Goal: Information Seeking & Learning: Learn about a topic

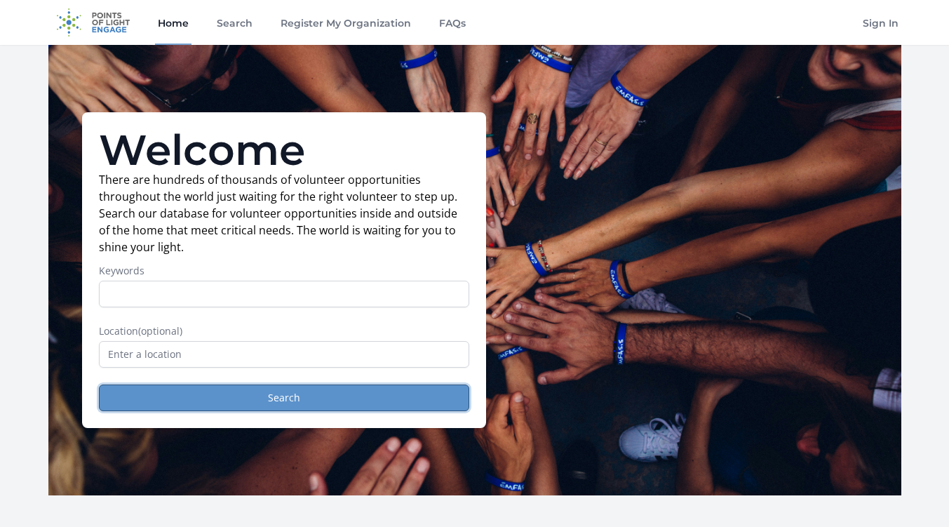
click at [384, 393] on button "Search" at bounding box center [284, 397] width 370 height 27
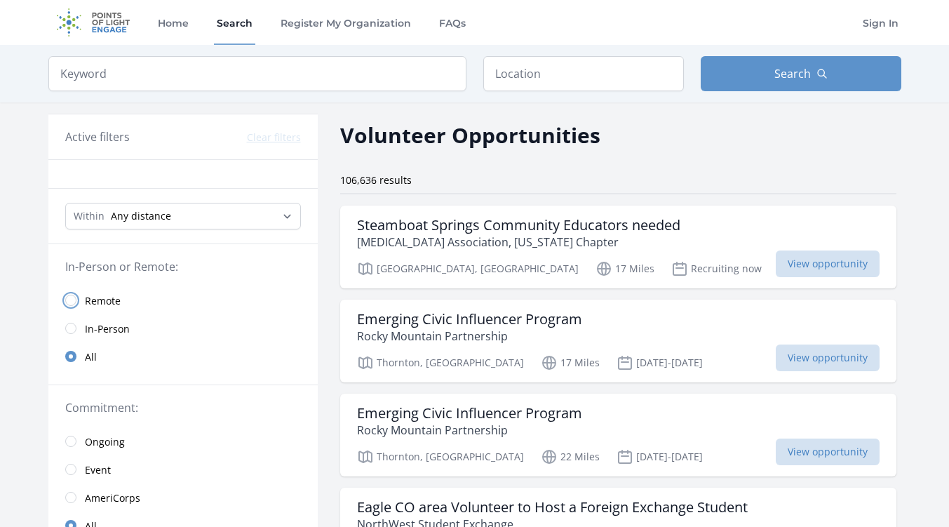
click at [70, 303] on input "radio" at bounding box center [70, 300] width 11 height 11
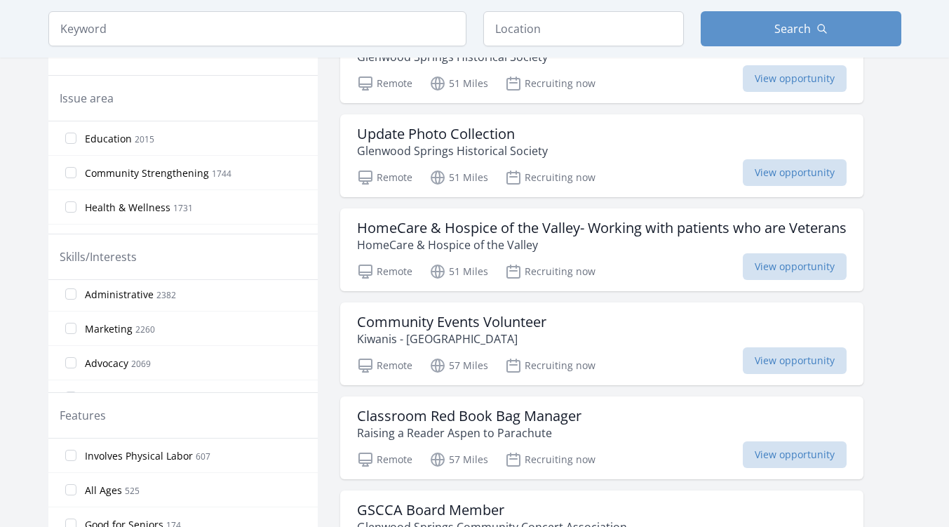
scroll to position [11, 0]
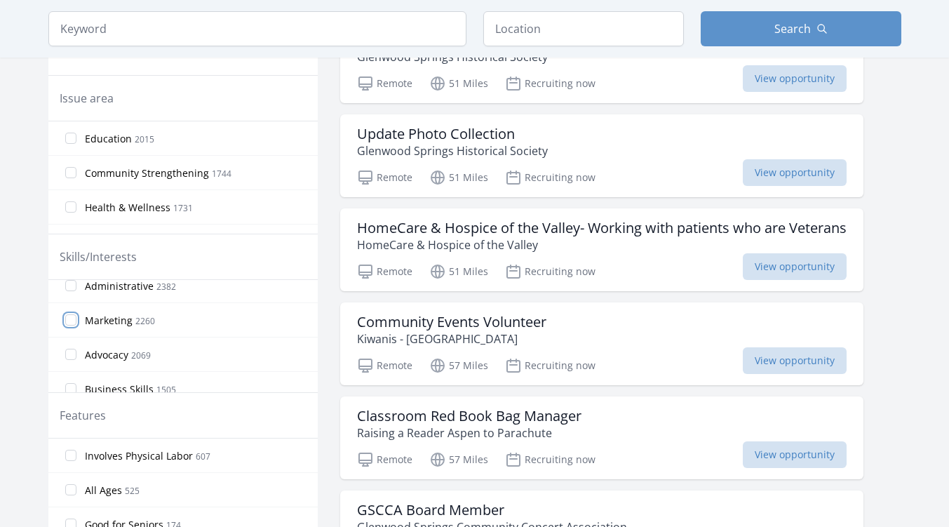
click at [74, 315] on input "Marketing 2260" at bounding box center [70, 319] width 11 height 11
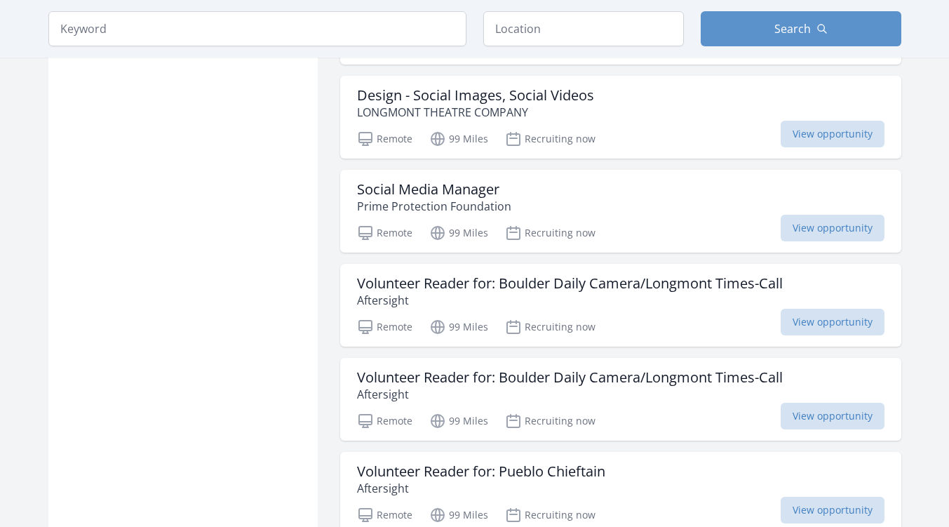
scroll to position [1155, 0]
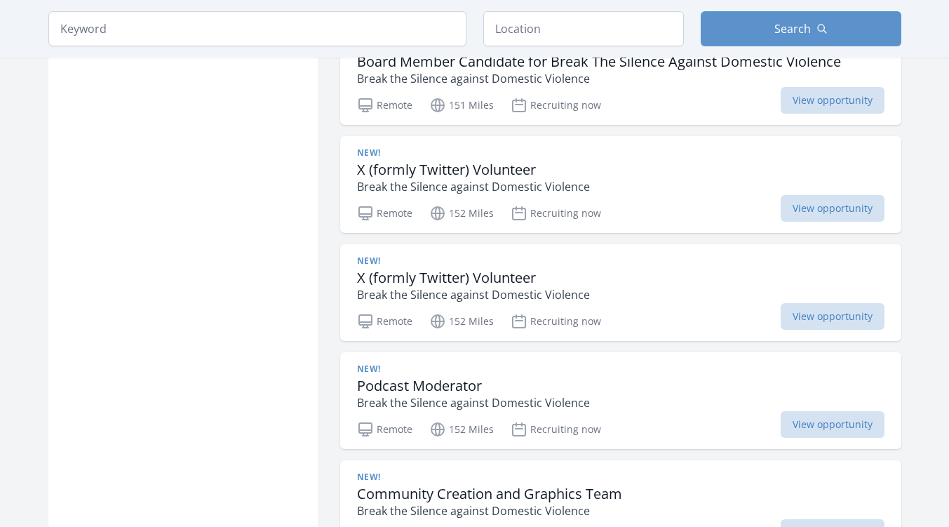
scroll to position [3290, 0]
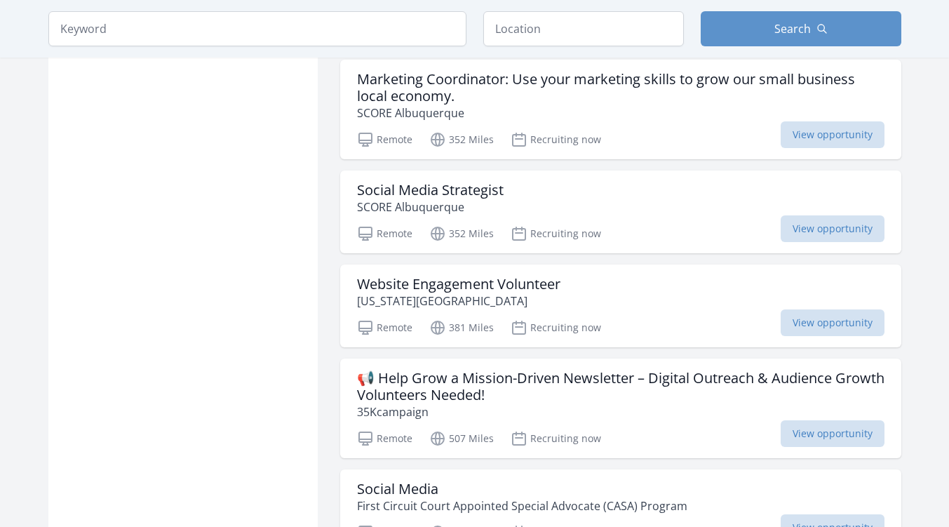
scroll to position [5261, 0]
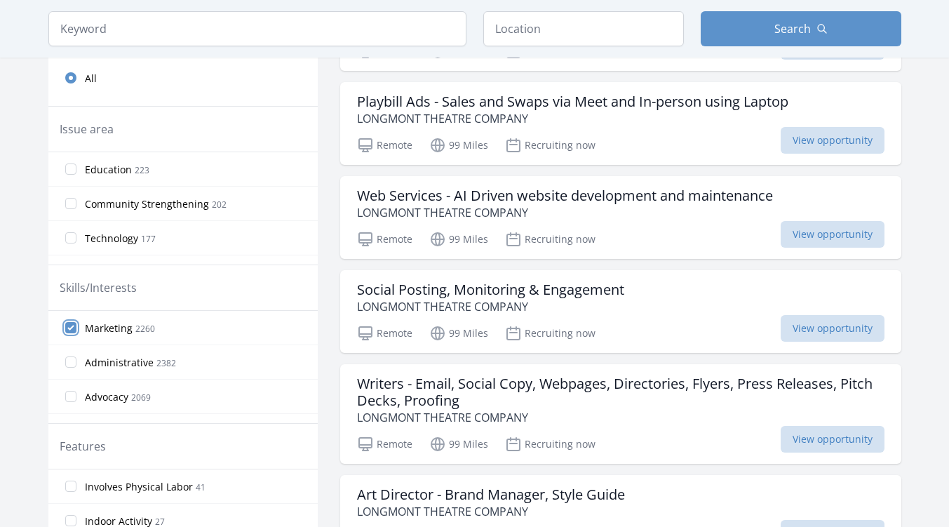
click at [72, 325] on input "Marketing 2260" at bounding box center [70, 327] width 11 height 11
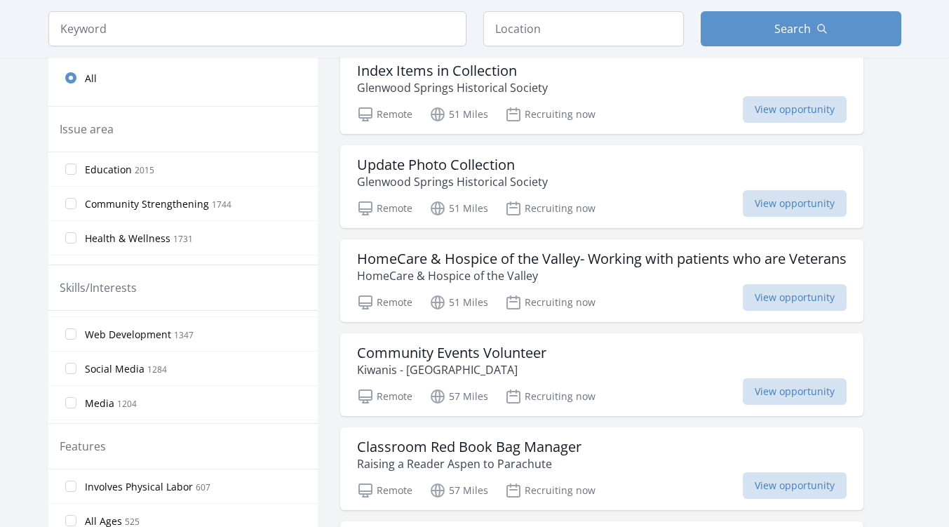
scroll to position [130, 0]
click at [69, 331] on input "Web Development 1347" at bounding box center [70, 334] width 11 height 11
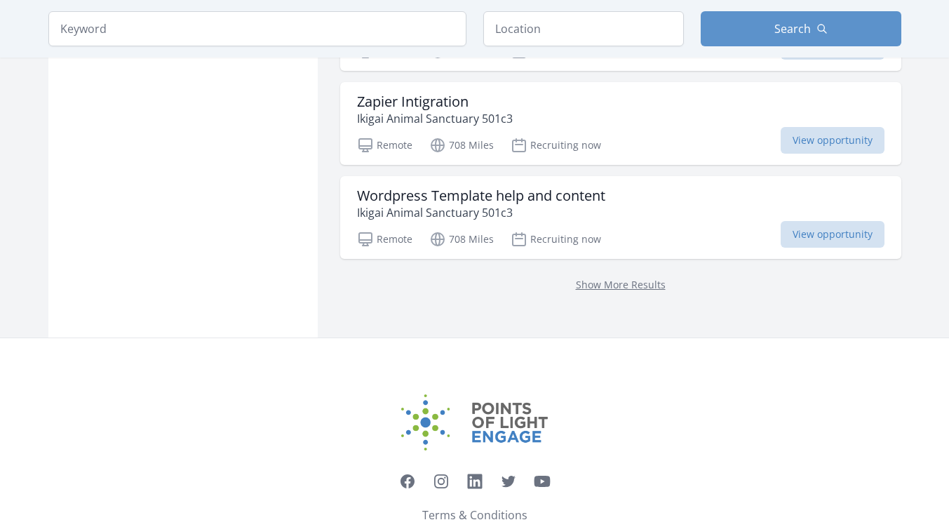
scroll to position [5748, 0]
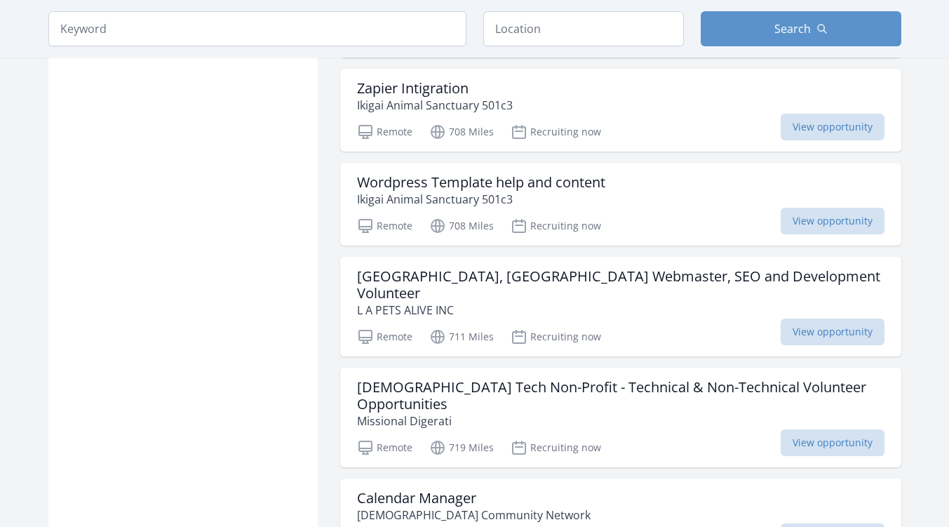
click at [618, 269] on h3 "Lancaster, CA Webmaster, SEO and Development Volunteer" at bounding box center [620, 285] width 527 height 34
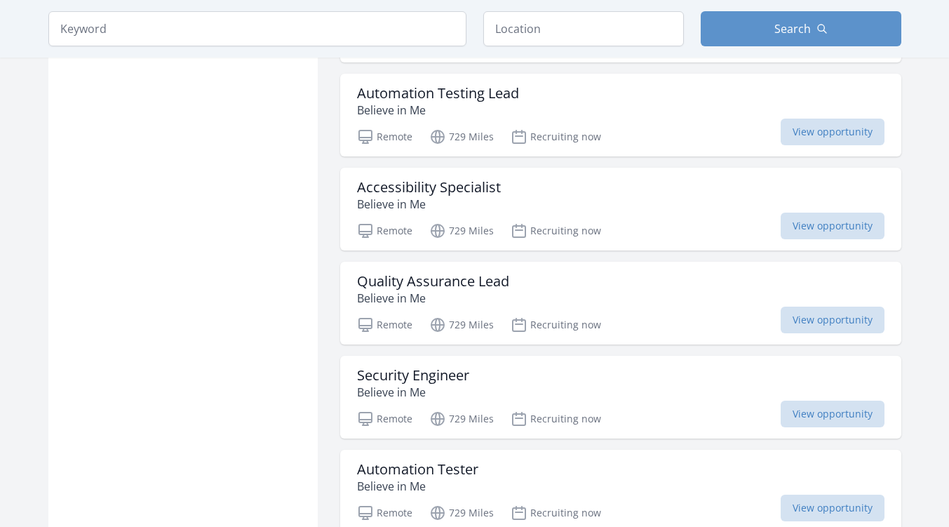
scroll to position [6825, 0]
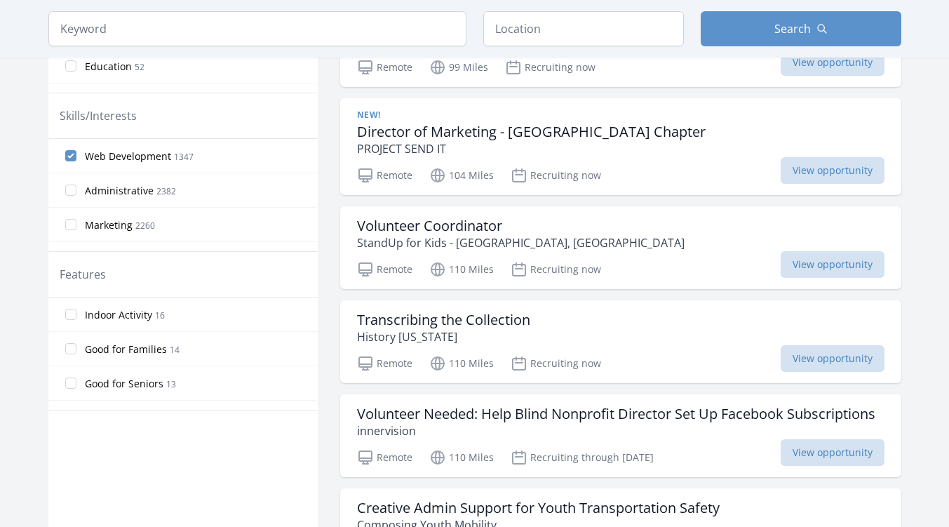
scroll to position [465, 0]
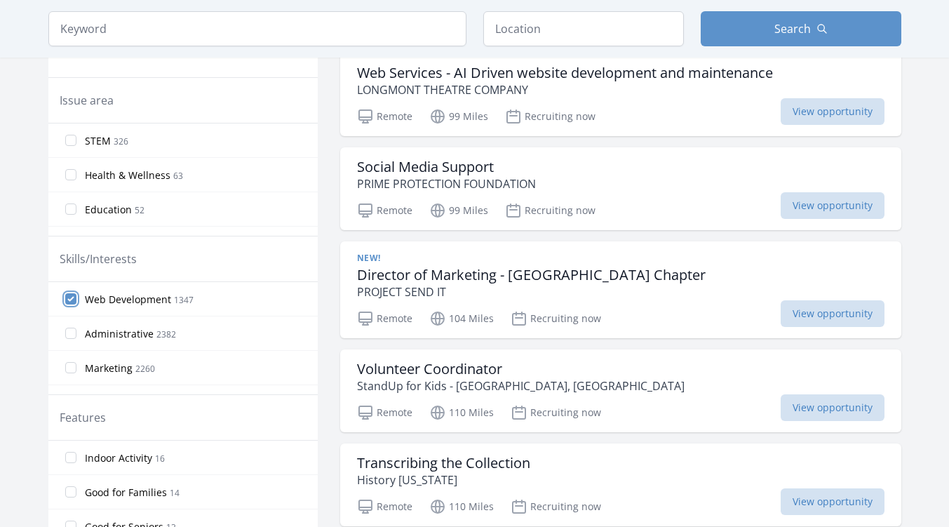
click at [72, 297] on input "Web Development 1347" at bounding box center [70, 298] width 11 height 11
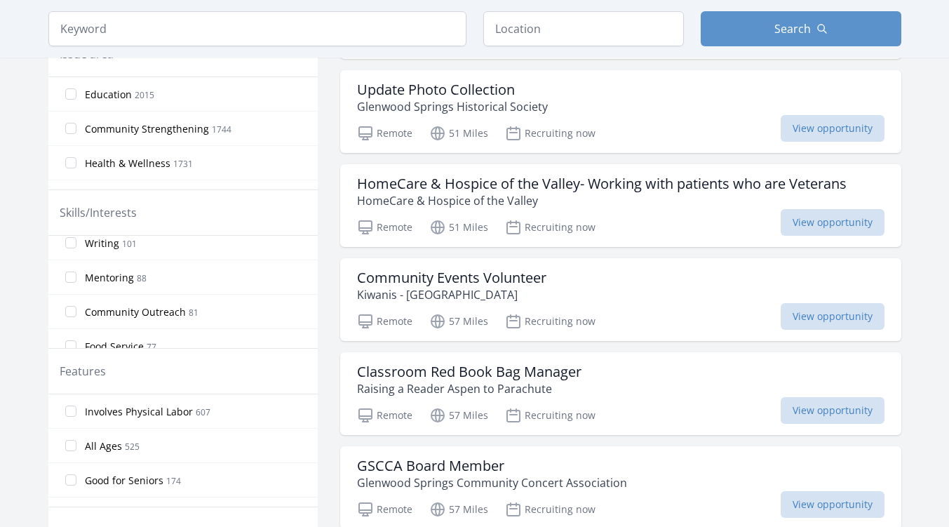
scroll to position [870, 0]
click at [67, 238] on input "Writing 101" at bounding box center [70, 241] width 11 height 11
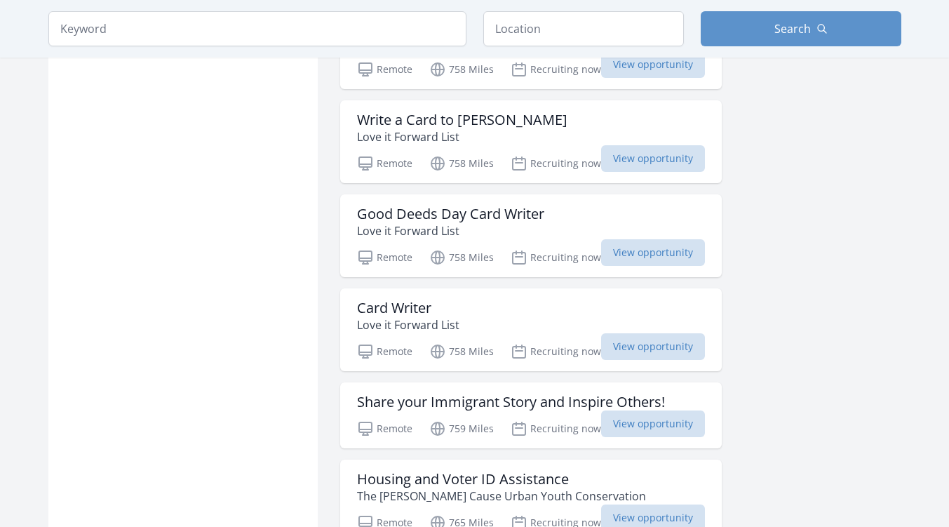
scroll to position [1307, 0]
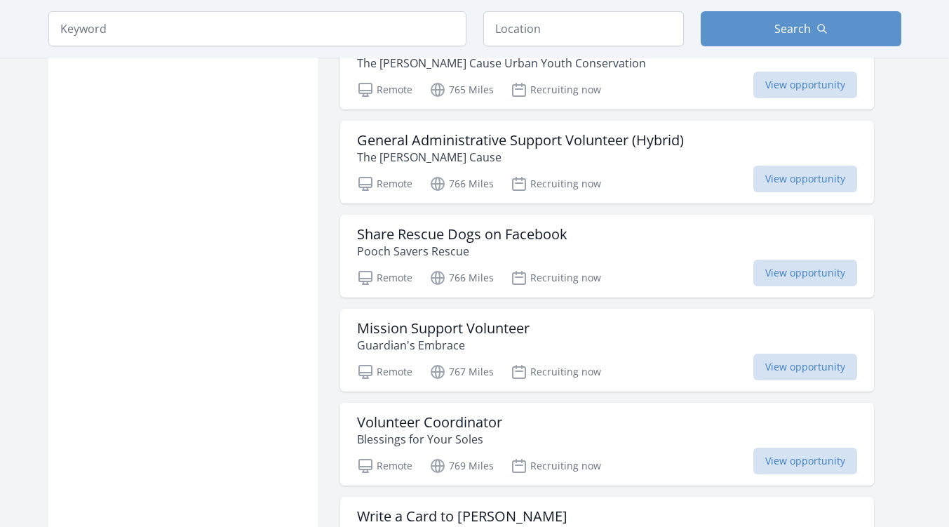
scroll to position [1805, 0]
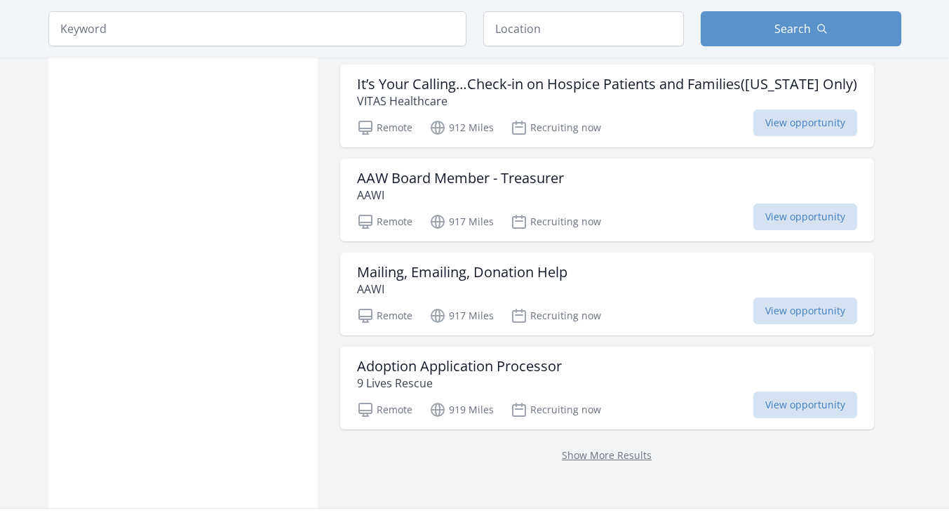
scroll to position [3652, 0]
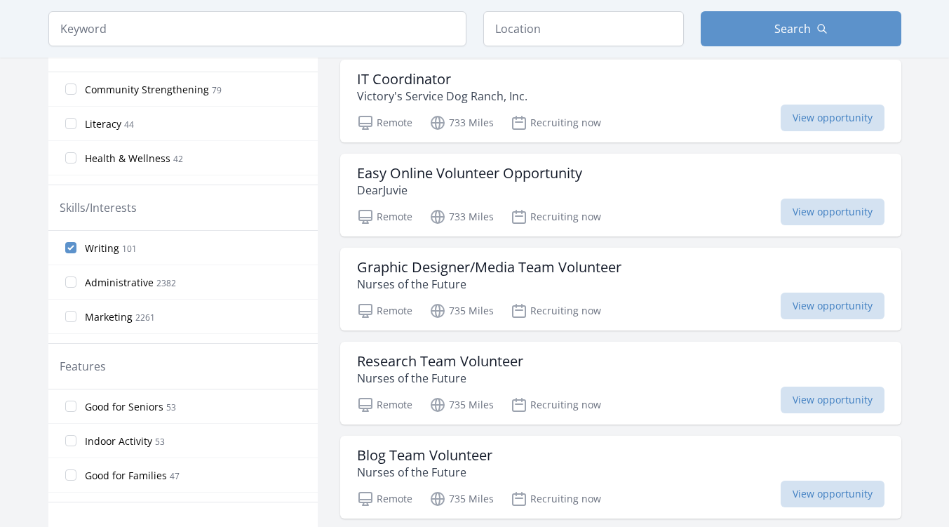
scroll to position [541, 0]
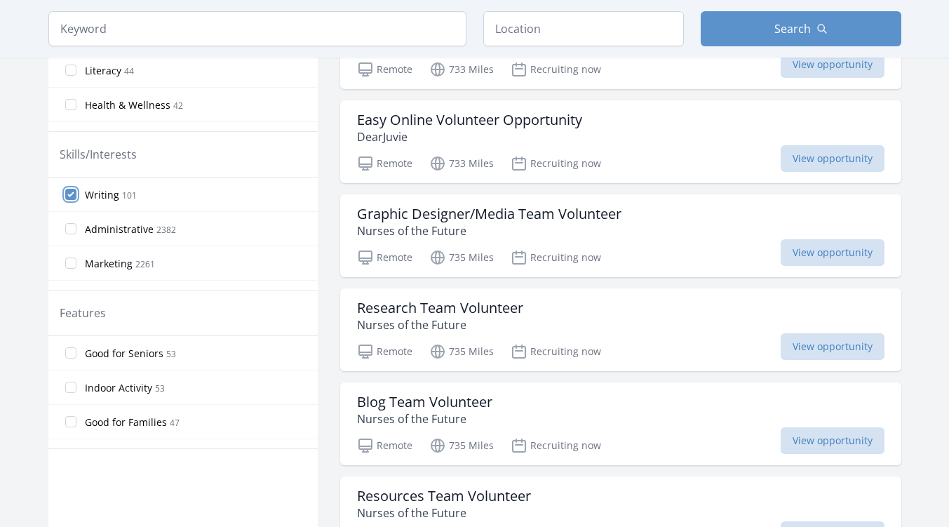
click at [69, 193] on input "Writing 101" at bounding box center [70, 194] width 11 height 11
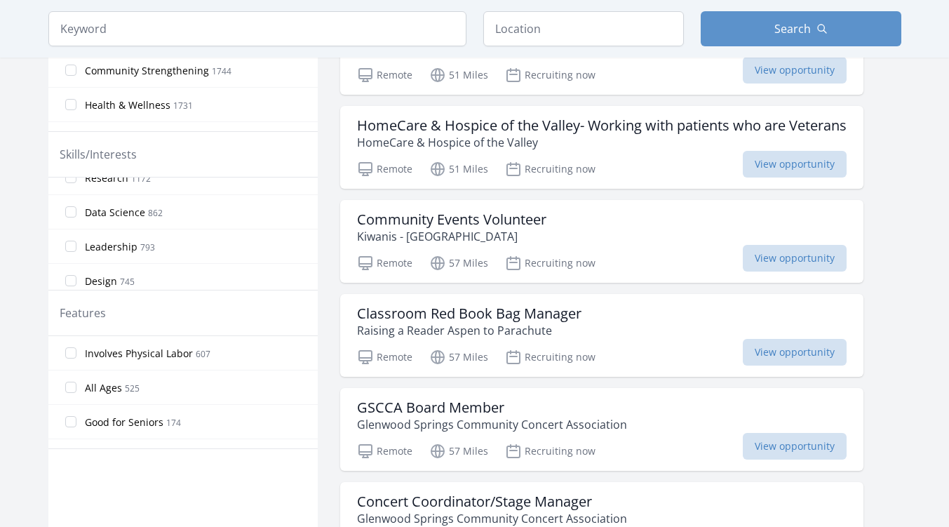
scroll to position [255, 0]
click at [69, 287] on input "Design 745" at bounding box center [70, 283] width 11 height 11
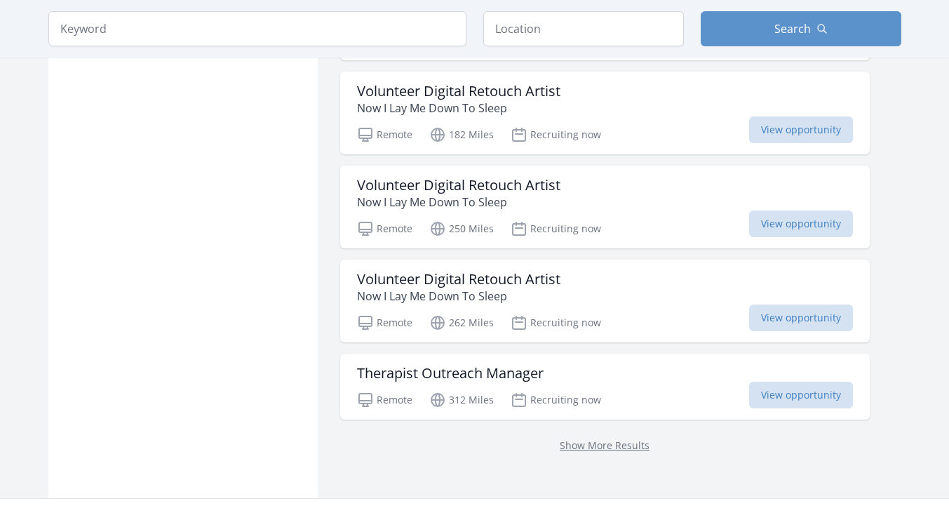
scroll to position [1779, 0]
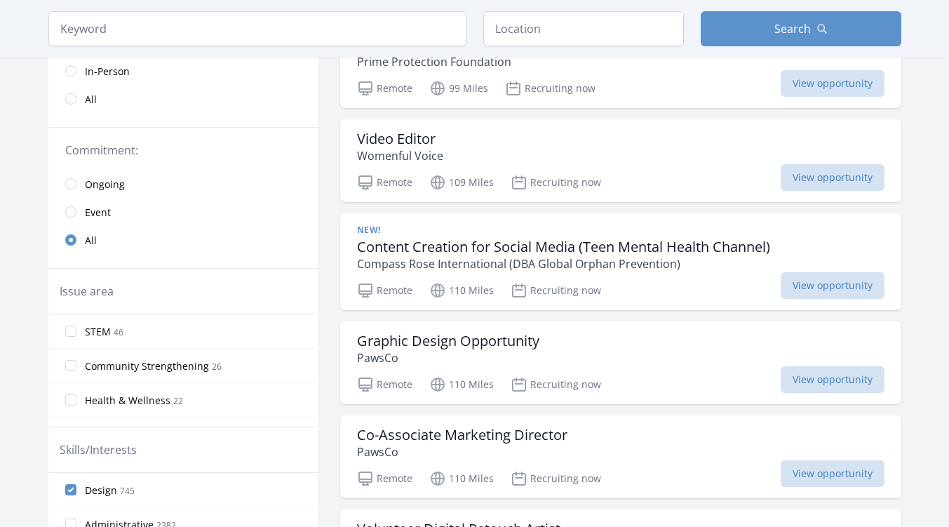
scroll to position [356, 0]
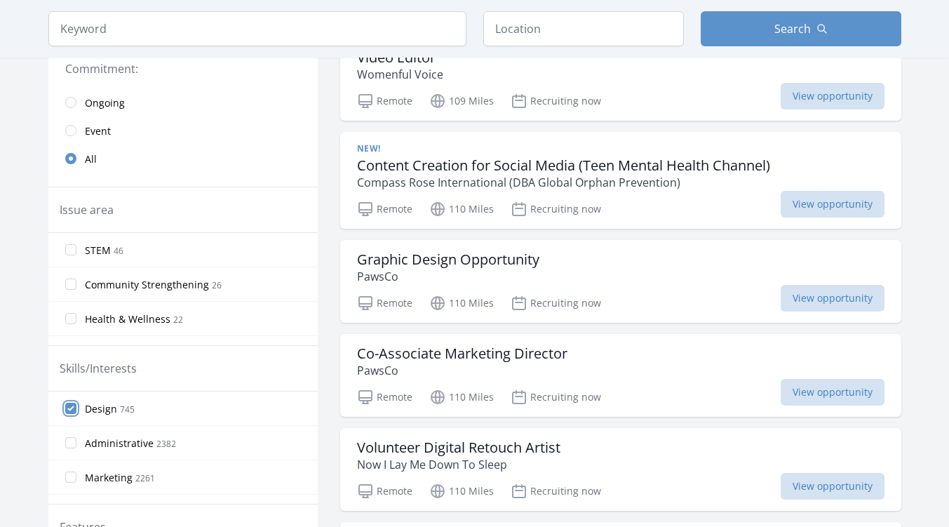
click at [71, 408] on input "Design 745" at bounding box center [70, 408] width 11 height 11
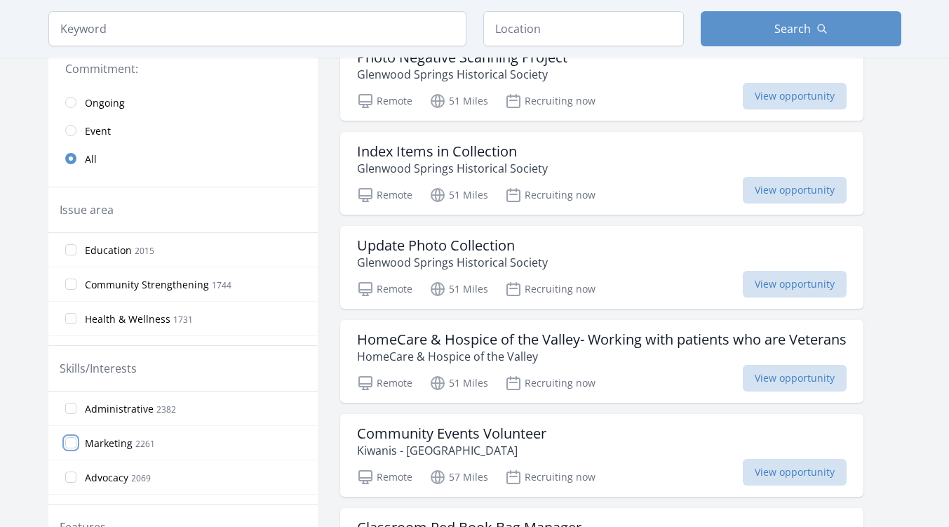
click at [69, 445] on input "Marketing 2261" at bounding box center [70, 442] width 11 height 11
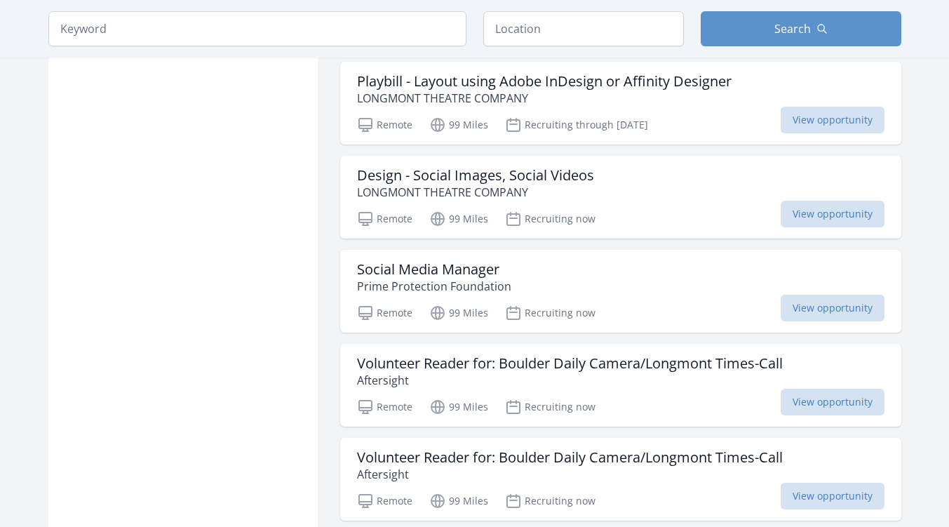
scroll to position [1105, 0]
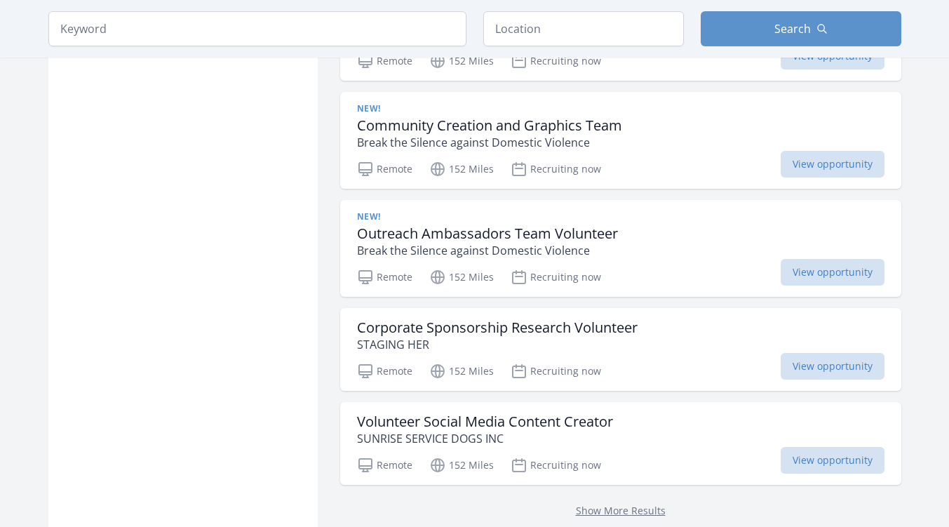
scroll to position [3694, 0]
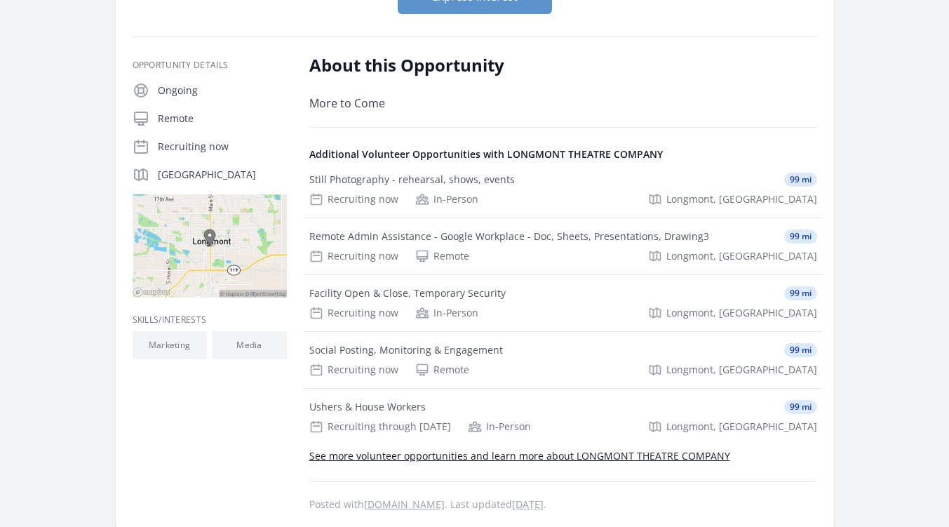
scroll to position [283, 0]
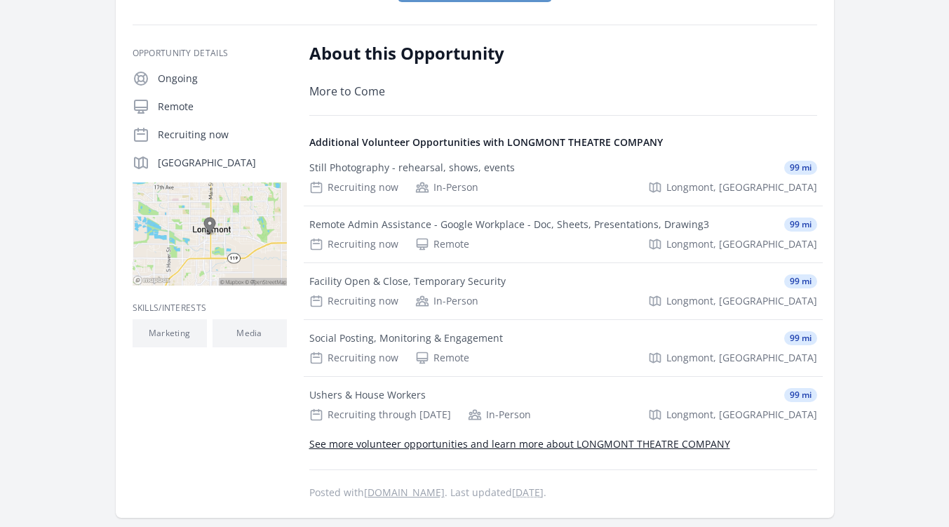
click at [53, 399] on div "Organization LONGMONT THEATRE COMPANY Writers - Email, Social Copy, Webpages, D…" at bounding box center [474, 148] width 853 height 772
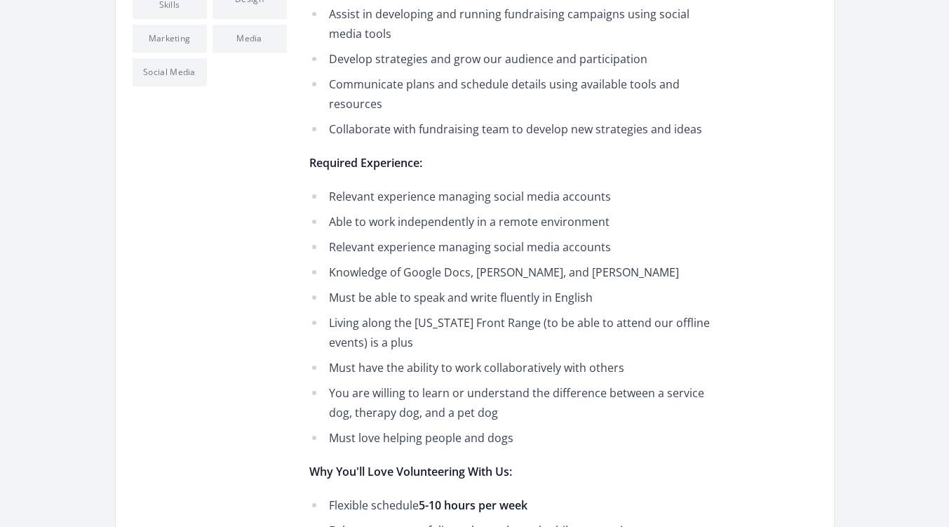
scroll to position [558, 0]
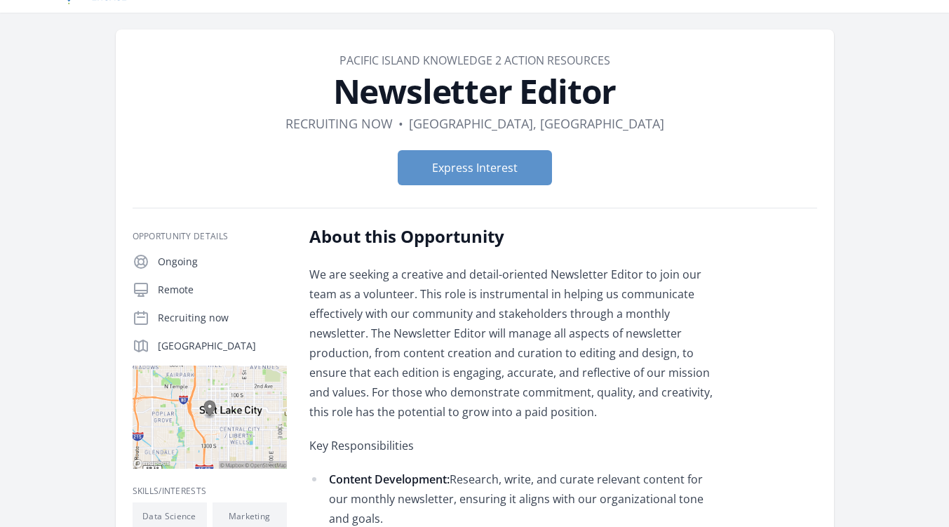
scroll to position [31, 0]
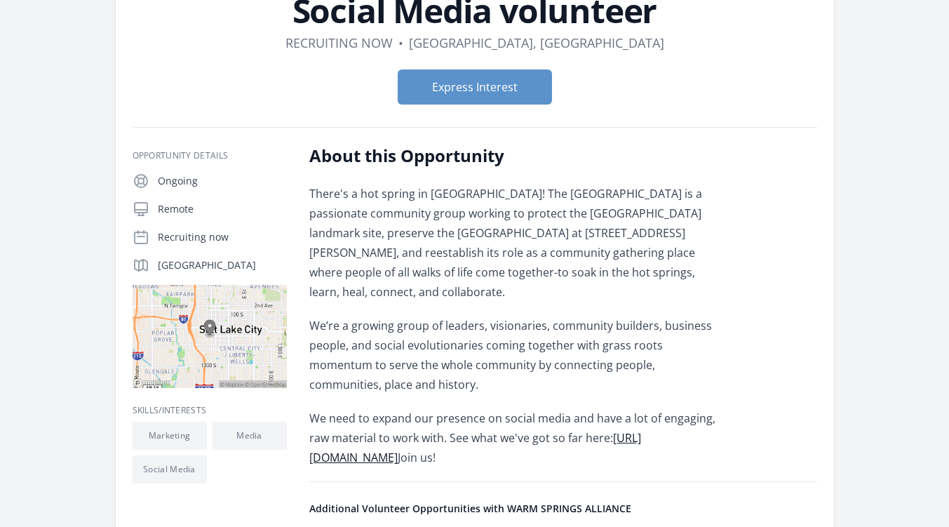
scroll to position [114, 0]
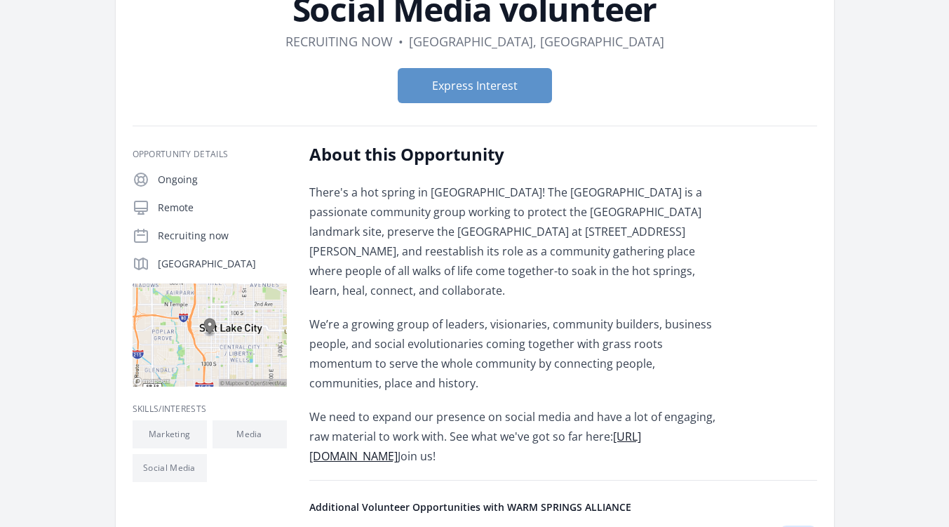
click at [38, 344] on div "Organization WARM SPRINGS ALLIANCE Social Media volunteer Duration Recruiting n…" at bounding box center [475, 398] width 898 height 934
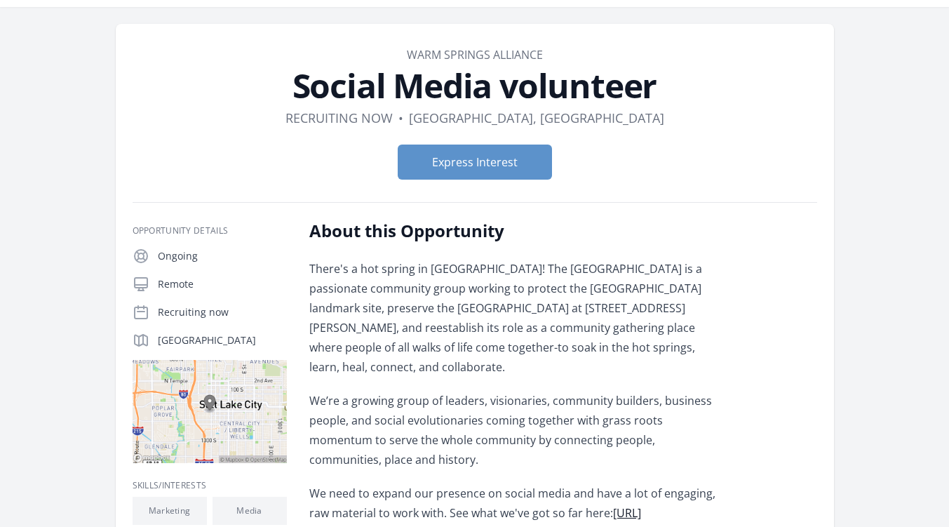
scroll to position [32, 0]
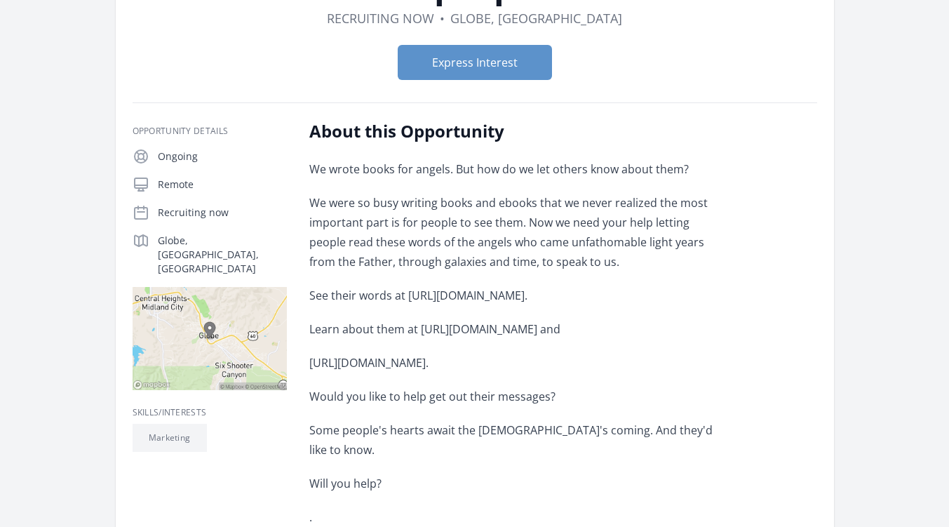
scroll to position [156, 0]
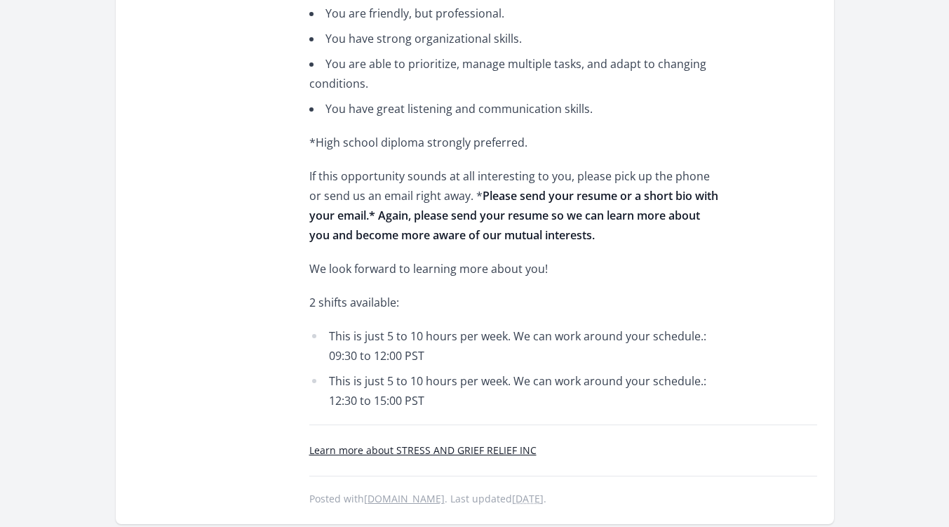
scroll to position [1098, 0]
click at [464, 327] on li "This is just 5 to 10 hours per week. We can work around your schedule.: 09:30 t…" at bounding box center [514, 346] width 410 height 39
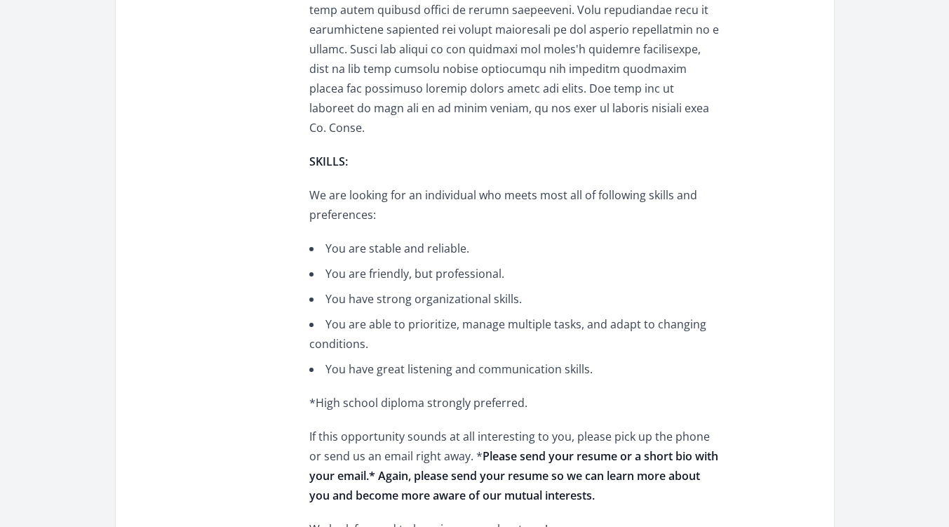
scroll to position [838, 0]
click at [488, 393] on p "*High school diploma strongly preferred." at bounding box center [514, 403] width 410 height 20
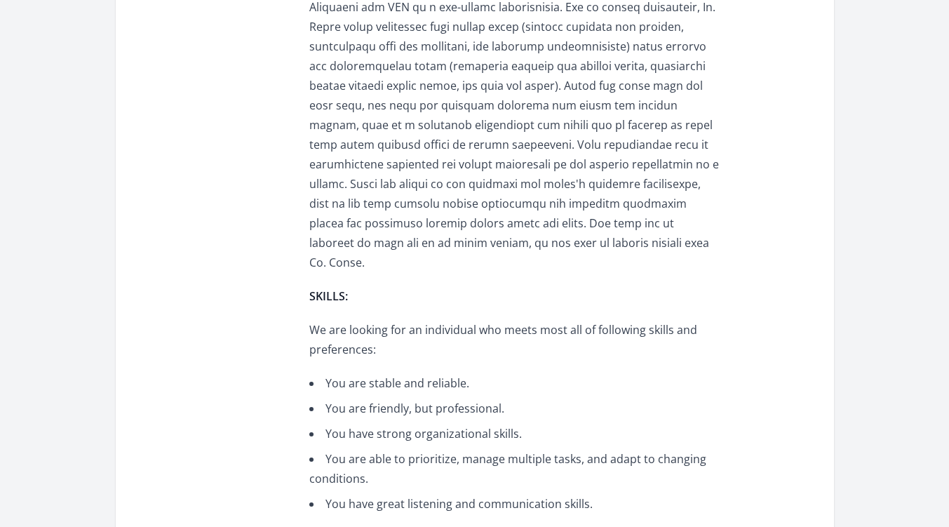
scroll to position [789, 0]
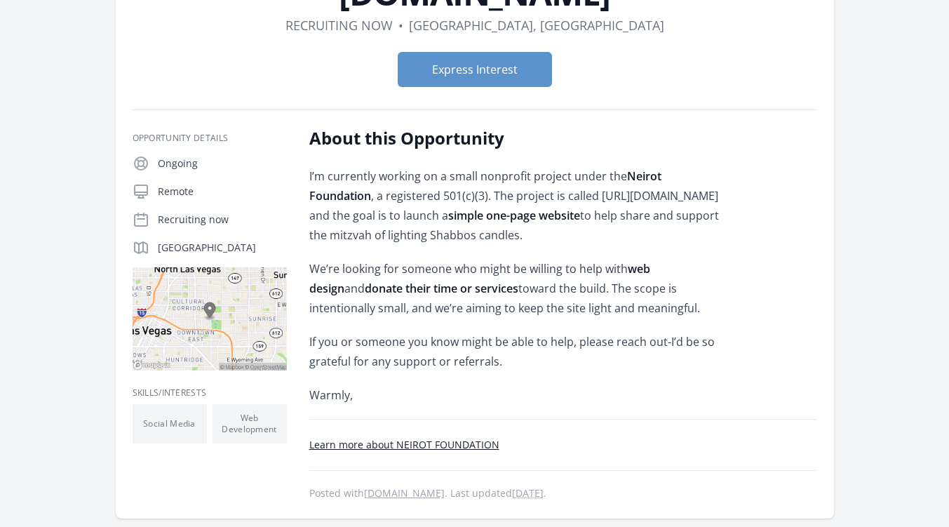
scroll to position [164, 0]
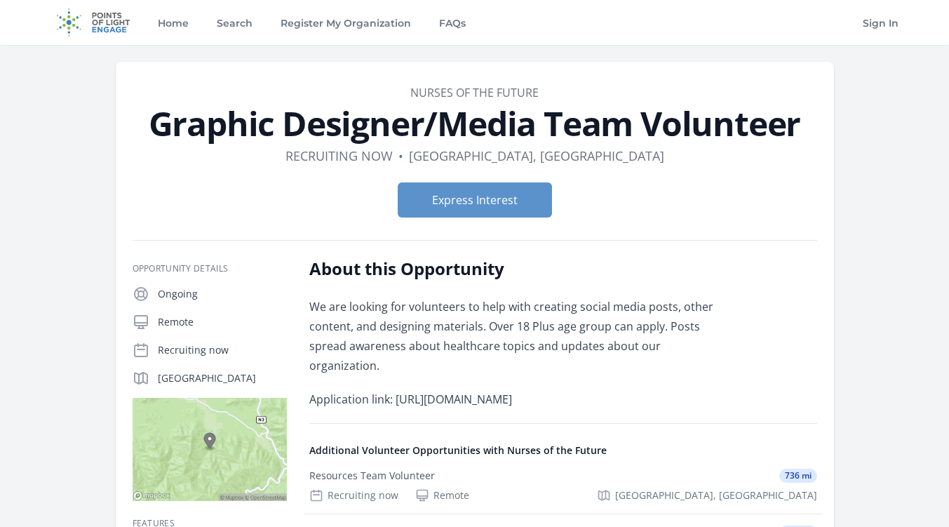
click at [595, 349] on p "We are looking for volunteers to help with creating social media posts, other c…" at bounding box center [514, 336] width 410 height 79
click at [602, 389] on p "Application link: [URL][DOMAIN_NAME]" at bounding box center [514, 399] width 410 height 20
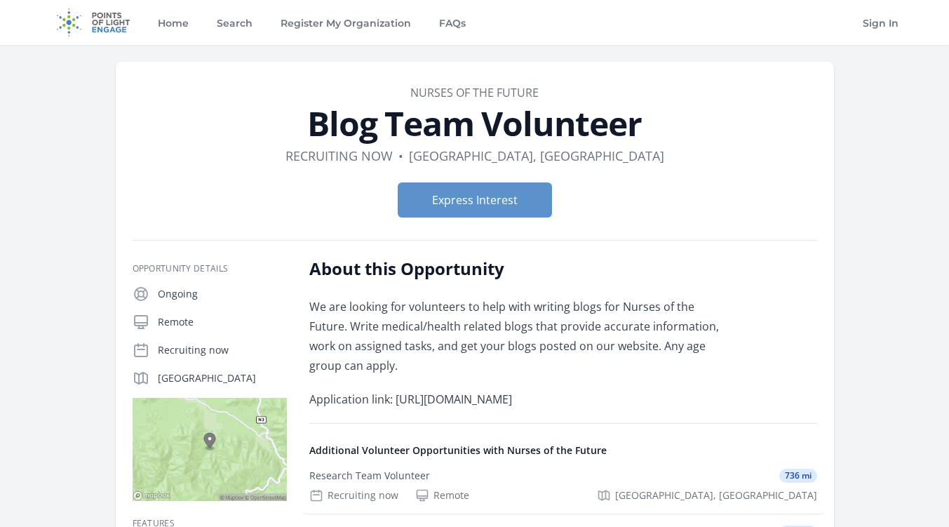
drag, startPoint x: 597, startPoint y: 398, endPoint x: 396, endPoint y: 404, distance: 200.7
click at [396, 404] on p "Application link: [URL][DOMAIN_NAME]" at bounding box center [514, 399] width 410 height 20
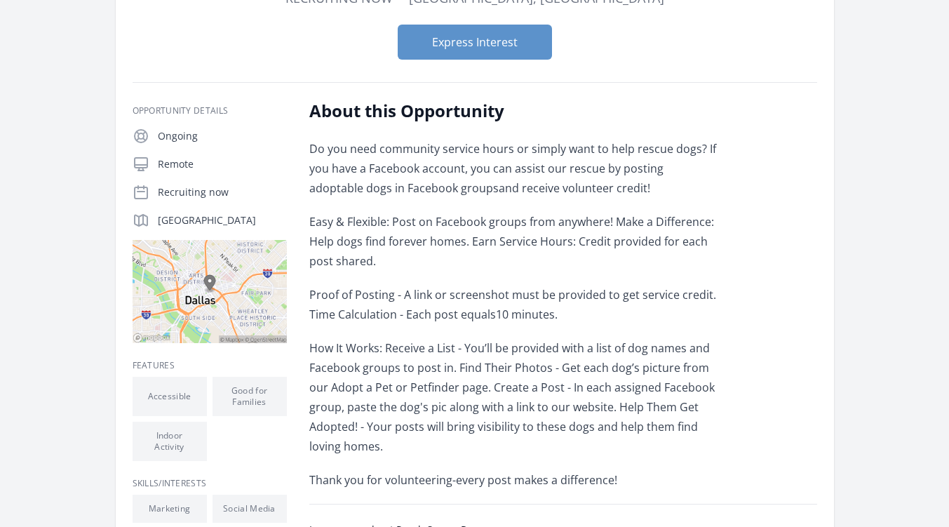
scroll to position [159, 0]
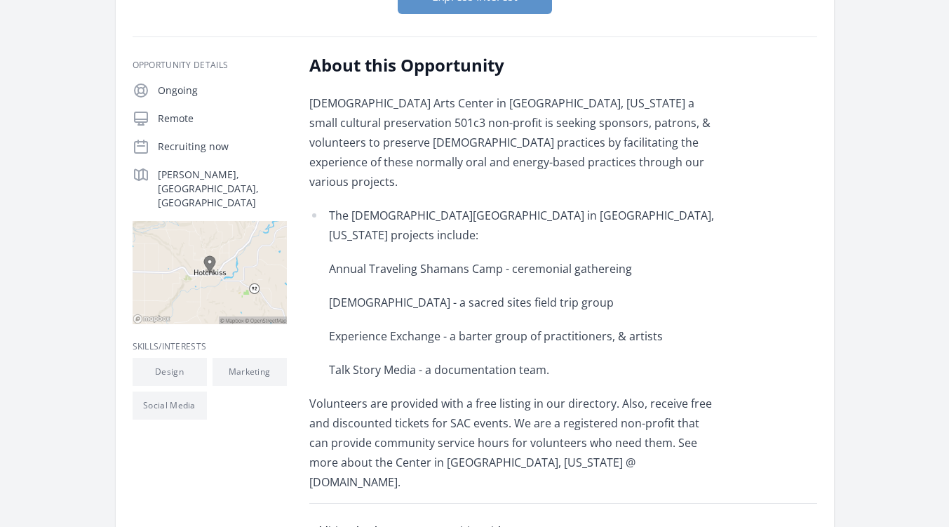
scroll to position [226, 0]
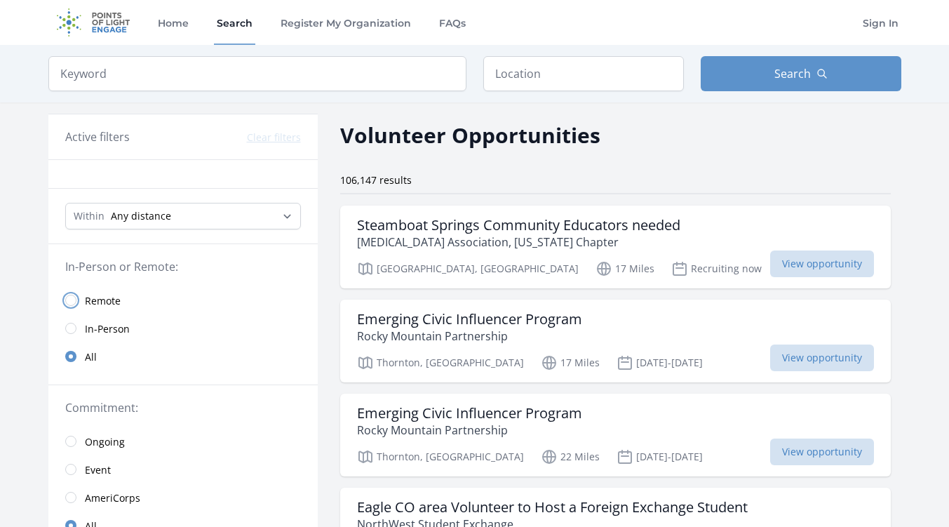
click at [70, 297] on input "radio" at bounding box center [70, 300] width 11 height 11
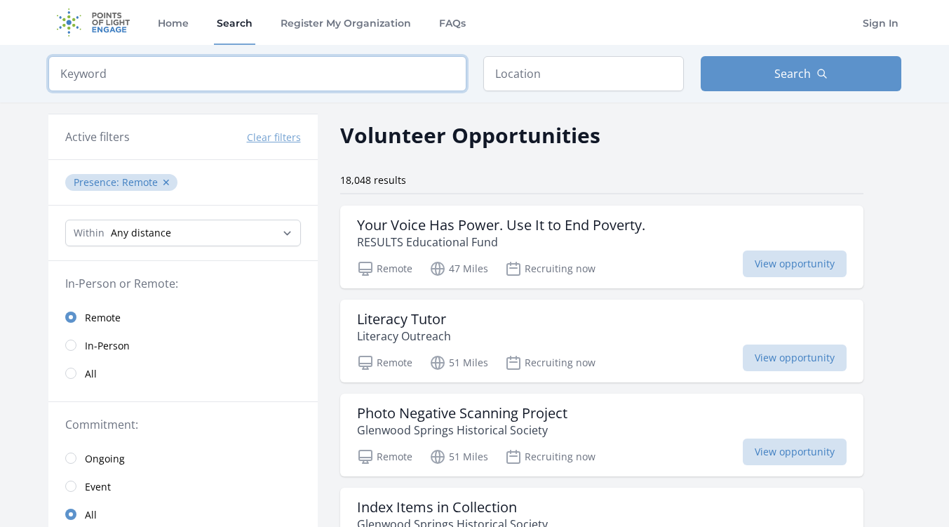
click at [383, 69] on input "search" at bounding box center [257, 73] width 418 height 35
click button "submit" at bounding box center [0, 0] width 0 height 0
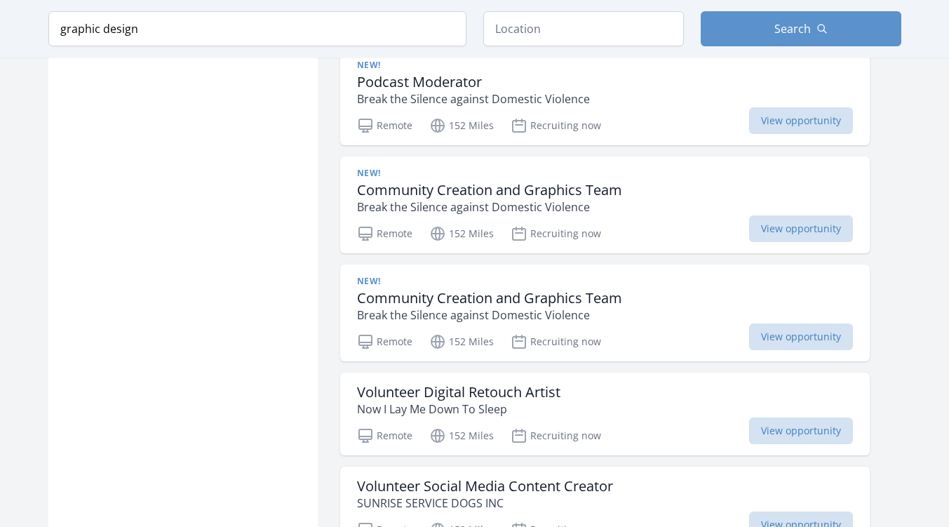
scroll to position [1605, 0]
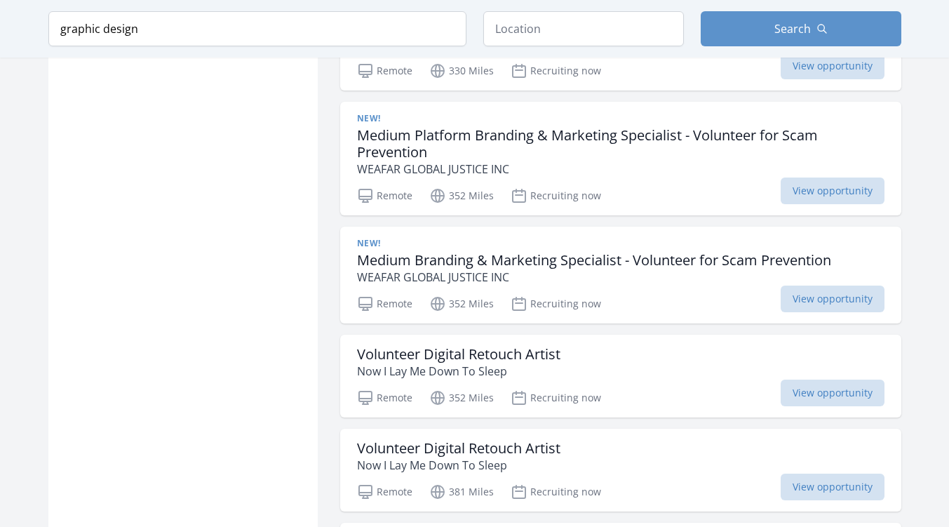
scroll to position [2592, 0]
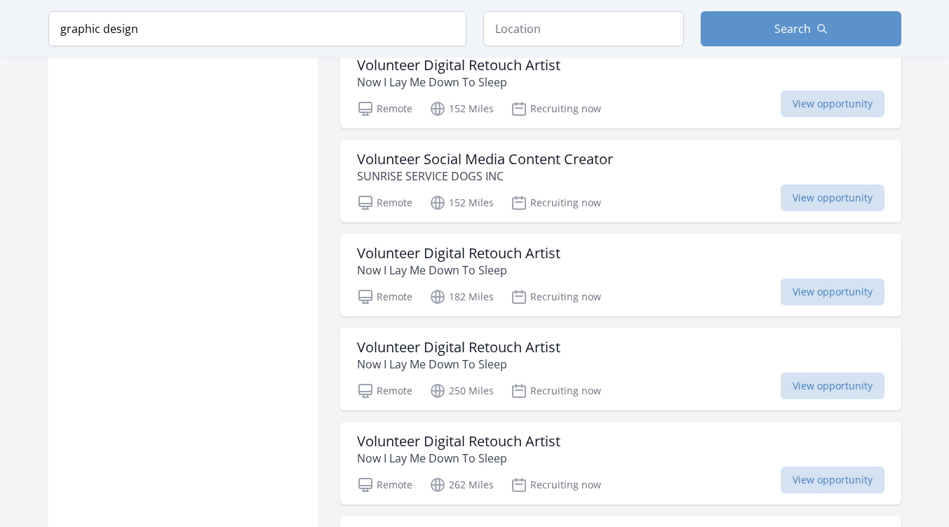
scroll to position [1752, 0]
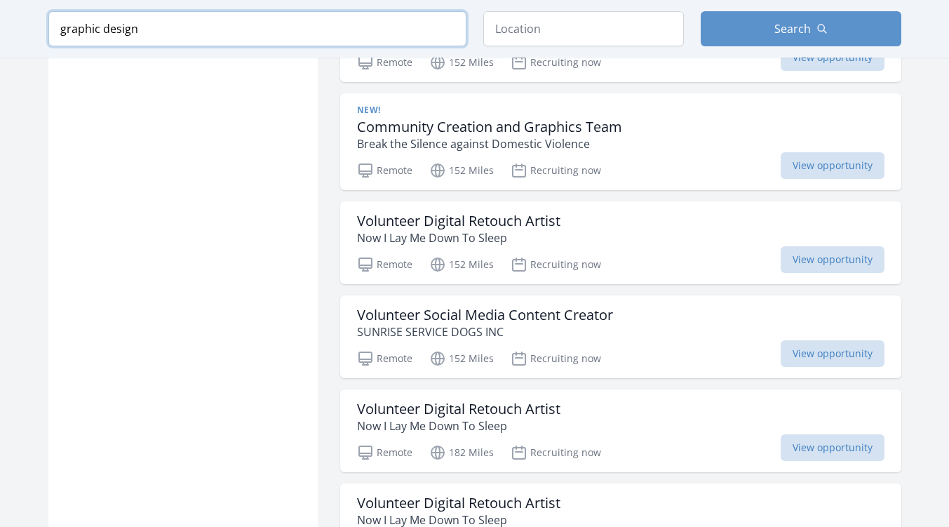
click at [196, 32] on input "graphic design" at bounding box center [257, 28] width 418 height 35
click button "submit" at bounding box center [0, 0] width 0 height 0
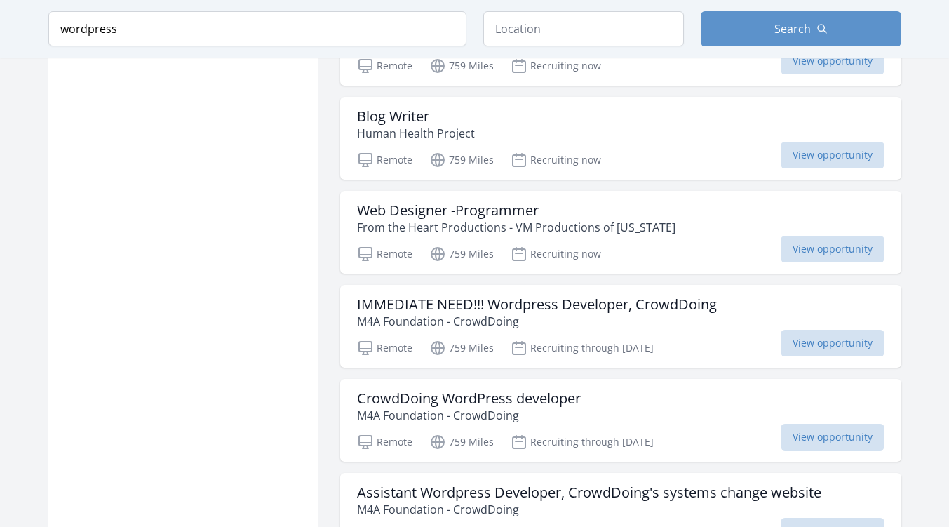
scroll to position [2405, 0]
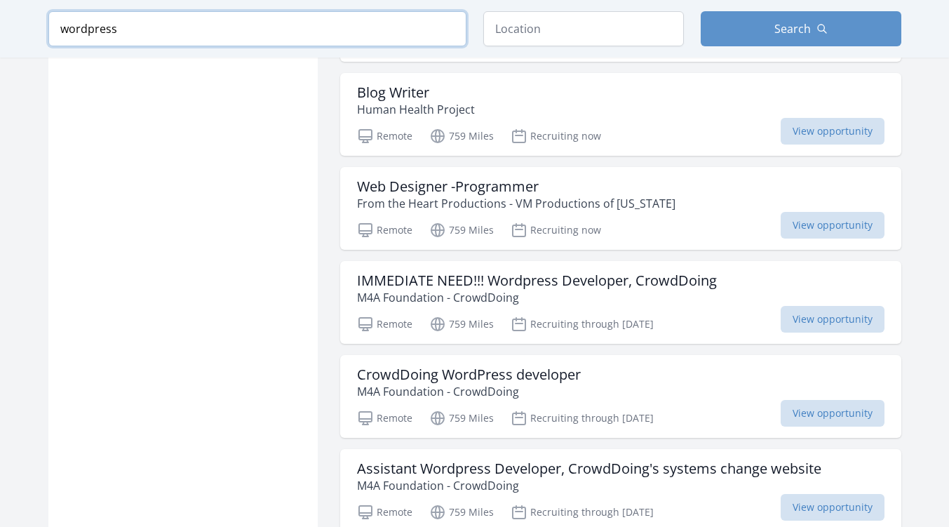
click at [197, 29] on input "wordpress" at bounding box center [257, 28] width 418 height 35
type input "writer"
click button "submit" at bounding box center [0, 0] width 0 height 0
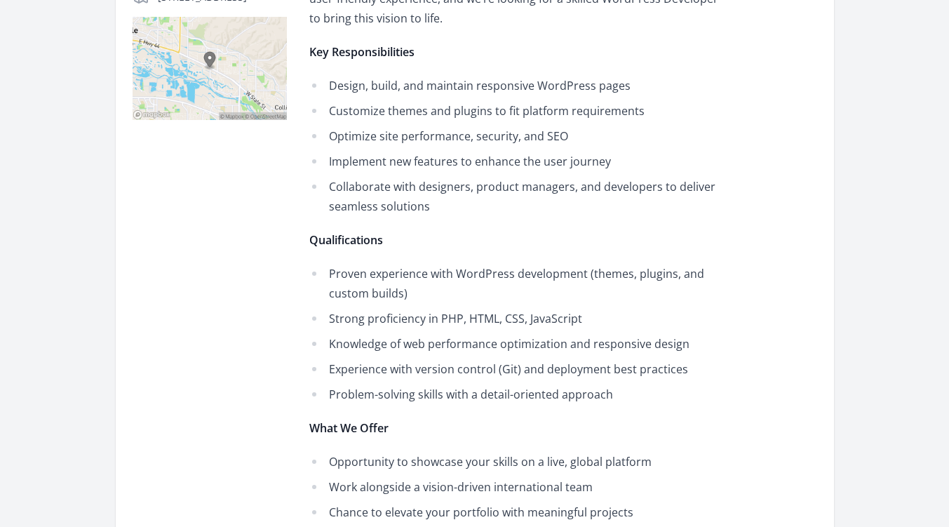
scroll to position [388, 0]
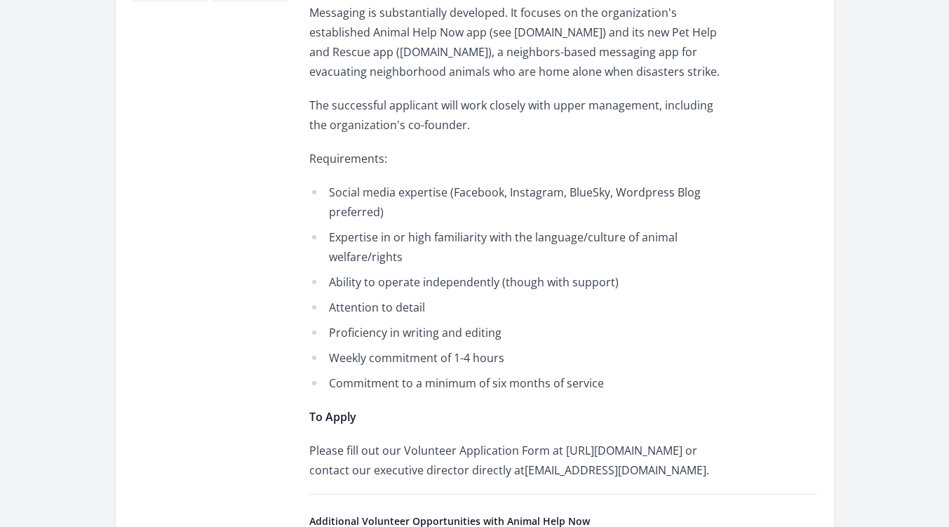
scroll to position [681, 0]
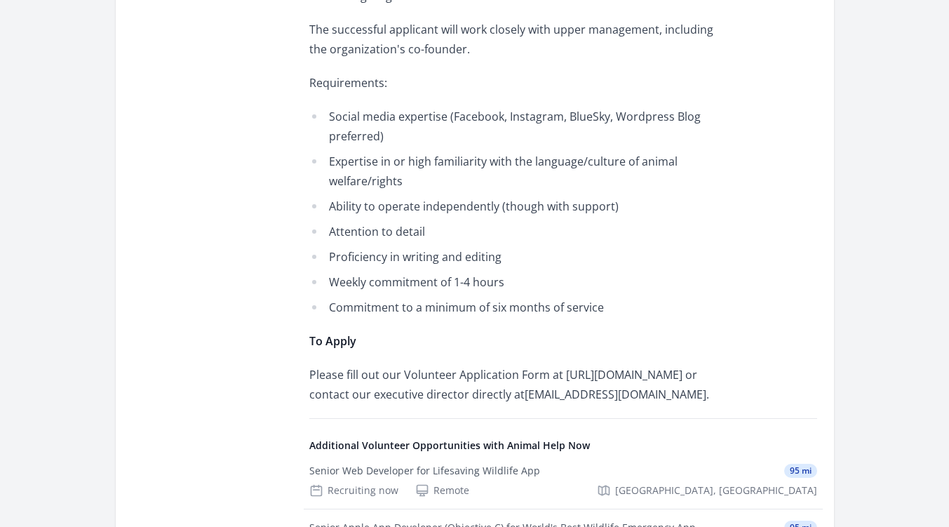
drag, startPoint x: 461, startPoint y: 394, endPoint x: 311, endPoint y: 380, distance: 150.8
click at [311, 380] on p "Please fill out our Volunteer Application Form at [URL][DOMAIN_NAME] or contact…" at bounding box center [514, 384] width 410 height 39
